Goal: Check status: Check status

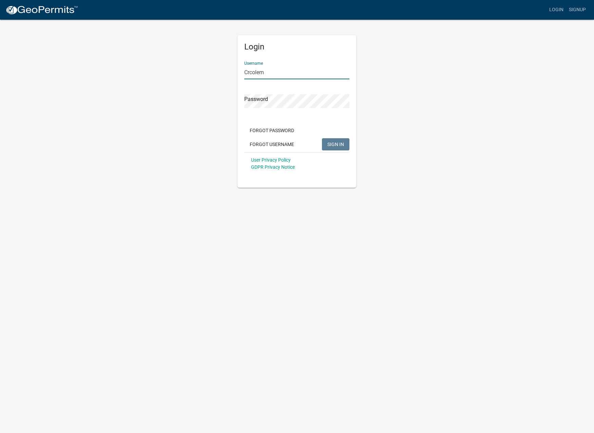
type input "Crcolem"
click at [334, 143] on span "SIGN IN" at bounding box center [335, 143] width 17 height 5
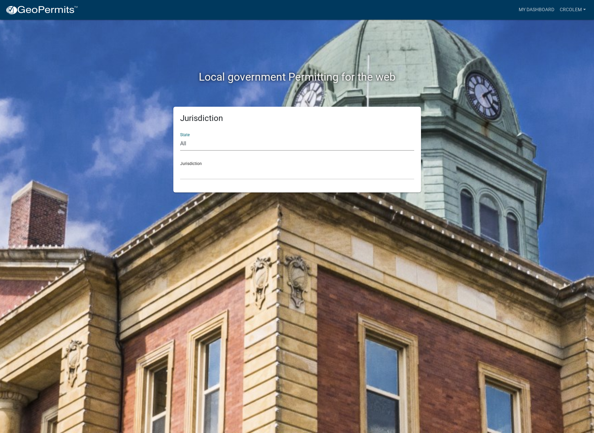
select select "[US_STATE]"
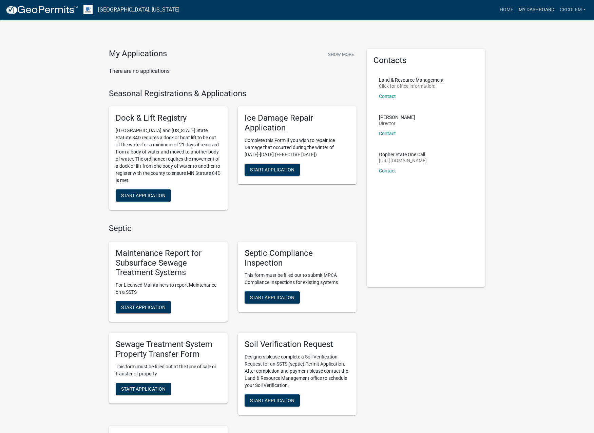
click at [525, 10] on link "My Dashboard" at bounding box center [536, 9] width 41 height 13
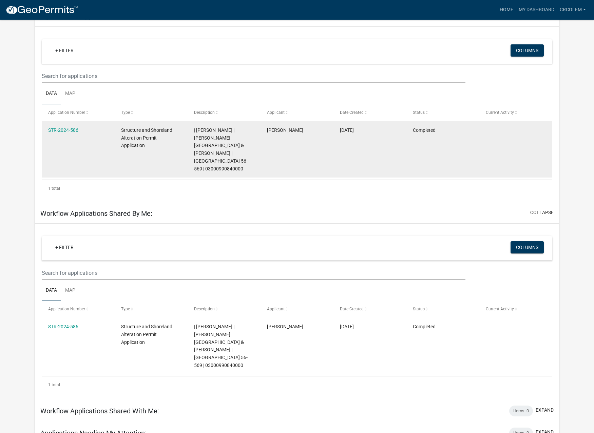
scroll to position [46, 0]
click at [61, 130] on link "STR-2024-586" at bounding box center [63, 130] width 30 height 5
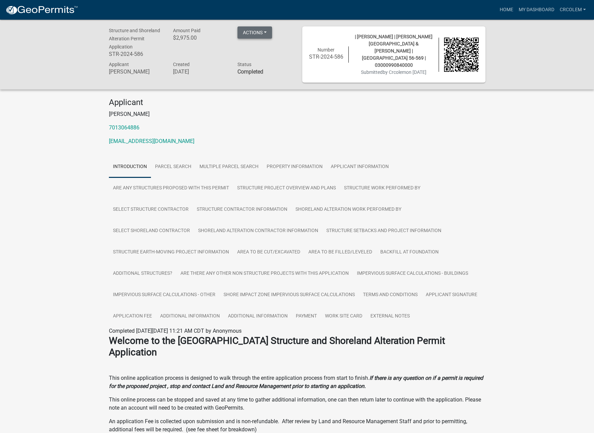
click at [267, 35] on button "Actions" at bounding box center [254, 32] width 35 height 12
click at [455, 127] on div "Applicant [PERSON_NAME] 7013064886 [EMAIL_ADDRESS][DOMAIN_NAME]" at bounding box center [297, 124] width 386 height 53
